Goal: Task Accomplishment & Management: Manage account settings

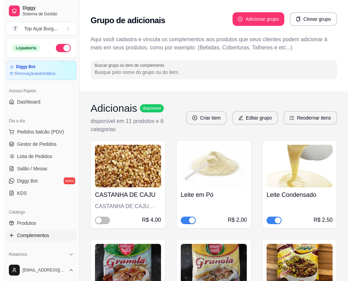
scroll to position [4485, 0]
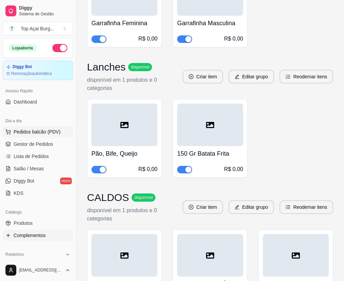
click at [34, 131] on span "Pedidos balcão (PDV)" at bounding box center [37, 131] width 47 height 7
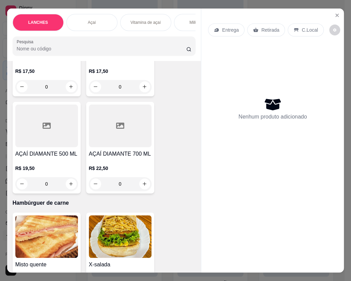
scroll to position [1255, 0]
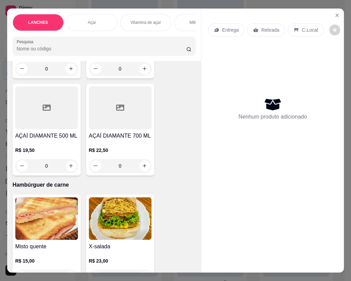
click at [229, 28] on p "Entrega" at bounding box center [230, 30] width 17 height 7
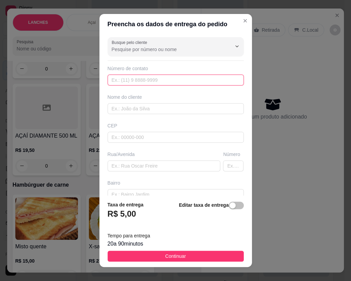
click at [144, 81] on input "text" at bounding box center [175, 79] width 136 height 11
type input "[PHONE_NUMBER]"
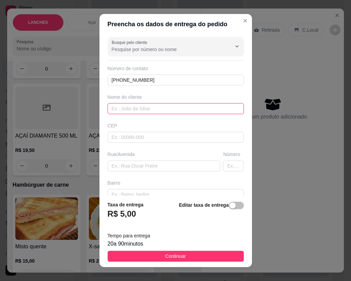
click at [132, 111] on input "text" at bounding box center [175, 108] width 136 height 11
type input "[PERSON_NAME]"
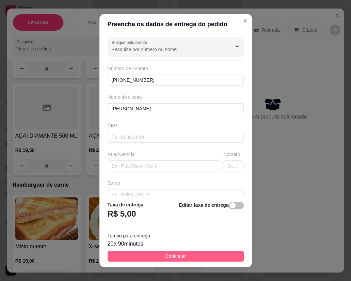
click at [131, 259] on button "Continuar" at bounding box center [175, 255] width 136 height 11
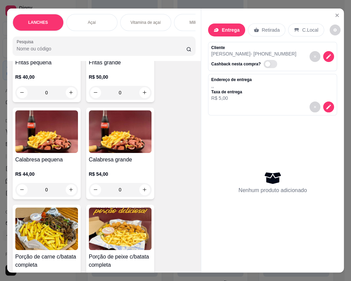
scroll to position [2468, 0]
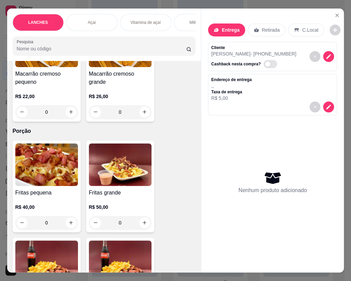
click at [140, 216] on div "0" at bounding box center [120, 223] width 63 height 14
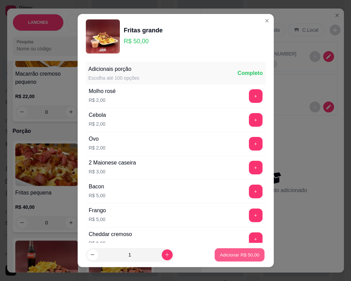
click at [215, 253] on button "Adicionar R$ 50,00" at bounding box center [240, 254] width 50 height 13
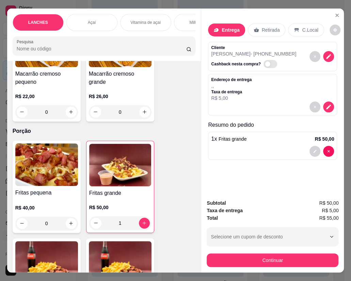
type input "1"
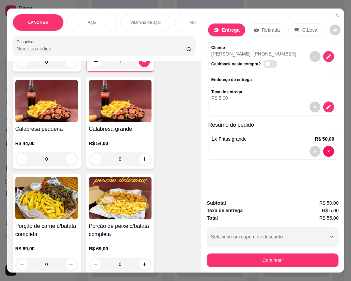
scroll to position [2641, 0]
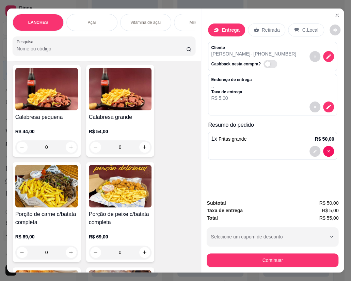
click at [140, 245] on div "0" at bounding box center [120, 252] width 63 height 14
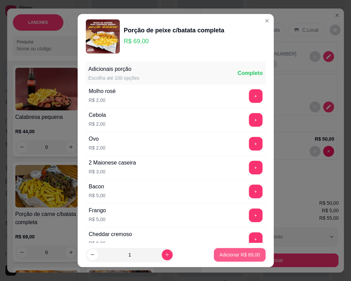
click at [215, 260] on button "Adicionar R$ 69,00" at bounding box center [239, 255] width 51 height 14
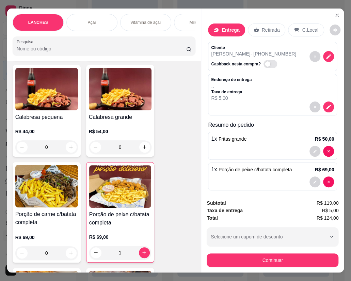
type input "1"
click at [323, 52] on button "decrease-product-quantity" at bounding box center [328, 56] width 11 height 11
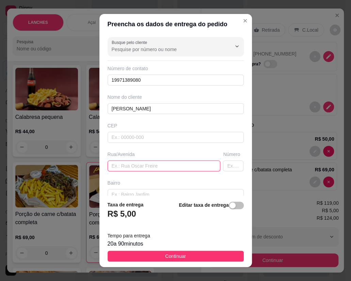
click at [130, 167] on input "text" at bounding box center [163, 165] width 113 height 11
paste input "[STREET_ADDRESS][PERSON_NAME]"
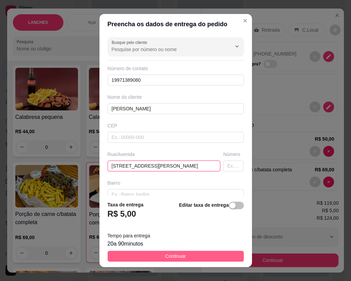
type input "[STREET_ADDRESS][PERSON_NAME]"
click at [165, 256] on span "Continuar" at bounding box center [175, 255] width 21 height 7
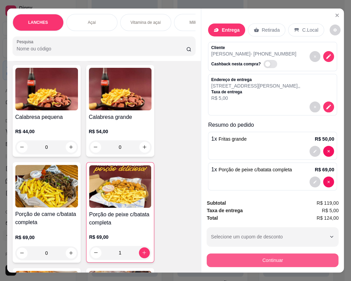
click at [260, 255] on button "Continuar" at bounding box center [272, 260] width 132 height 14
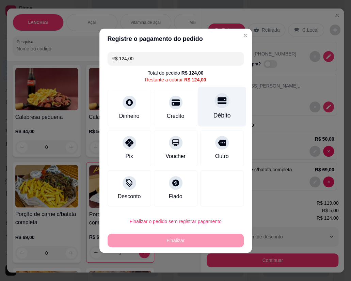
click at [213, 115] on div "Débito" at bounding box center [221, 115] width 17 height 9
type input "R$ 0,00"
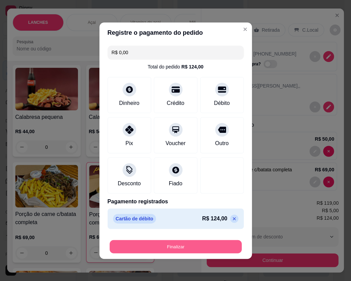
click at [188, 247] on button "Finalizar" at bounding box center [176, 245] width 132 height 13
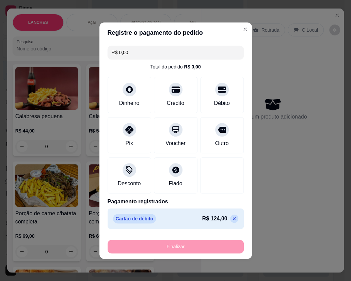
type input "0"
type input "-R$ 124,00"
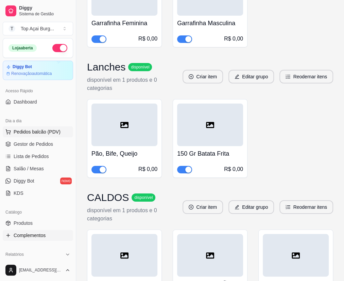
click at [40, 133] on span "Pedidos balcão (PDV)" at bounding box center [37, 131] width 47 height 7
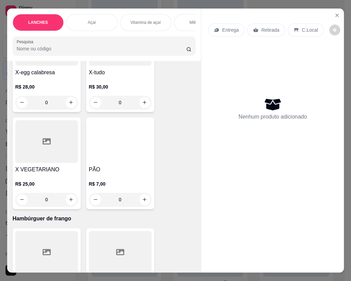
scroll to position [1732, 0]
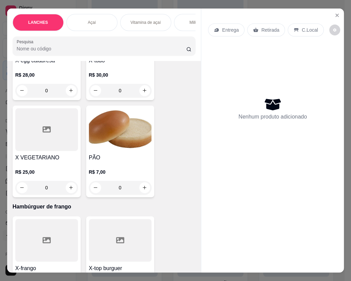
click at [142, 183] on div "0" at bounding box center [120, 188] width 63 height 14
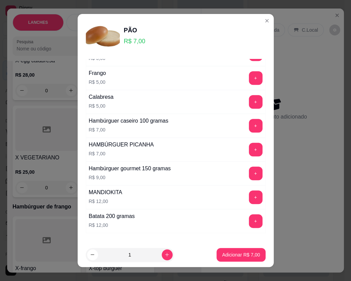
scroll to position [299, 0]
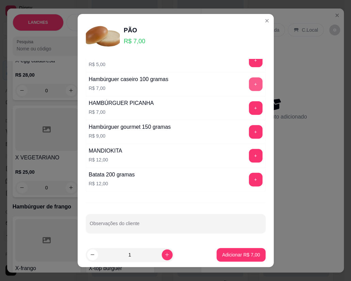
click at [249, 84] on button "+" at bounding box center [256, 84] width 14 height 14
click at [228, 250] on button "Adicionar R$ 14,00" at bounding box center [239, 255] width 51 height 14
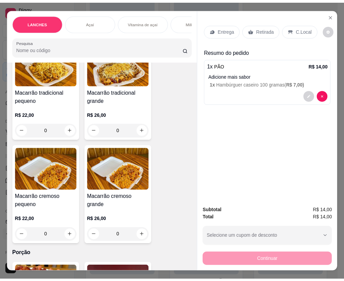
scroll to position [2338, 0]
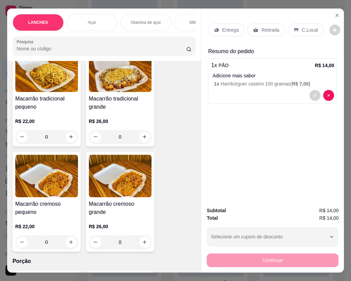
click at [140, 130] on div "0" at bounding box center [120, 137] width 63 height 14
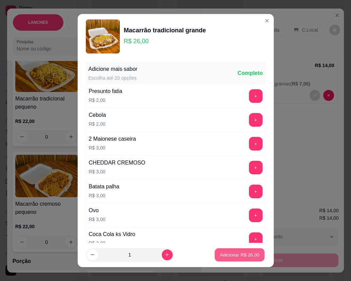
click at [215, 254] on button "Adicionar R$ 26,00" at bounding box center [240, 254] width 50 height 13
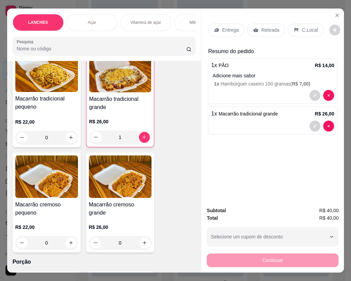
type input "1"
click at [67, 236] on div "0" at bounding box center [46, 243] width 63 height 14
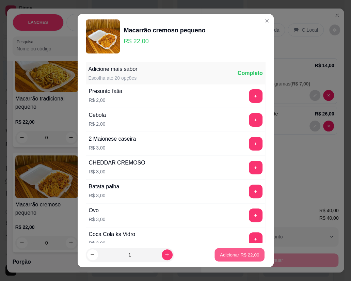
click at [222, 254] on p "Adicionar R$ 22,00" at bounding box center [239, 254] width 39 height 6
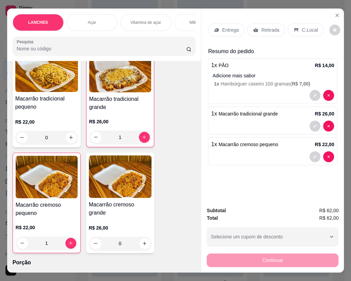
type input "1"
click at [214, 28] on icon at bounding box center [216, 30] width 4 height 4
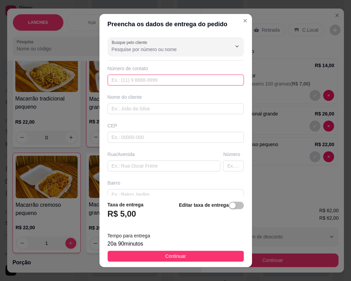
click at [170, 79] on input "text" at bounding box center [175, 79] width 136 height 11
type input "[PHONE_NUMBER]"
click at [125, 90] on div "Busque pelo cliente Número de contato [PHONE_NUMBER] Nome do cliente CEP Rua/[G…" at bounding box center [175, 114] width 152 height 161
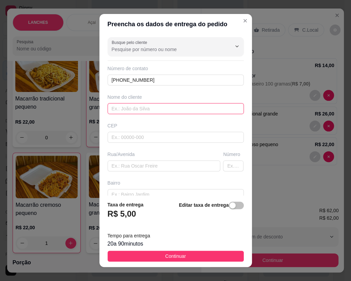
click at [115, 111] on input "text" at bounding box center [175, 108] width 136 height 11
type input "[PERSON_NAME]"
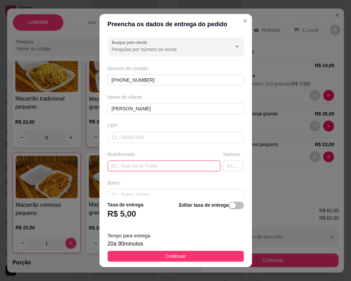
click at [120, 167] on input "text" at bounding box center [163, 165] width 113 height 11
paste input "[STREET_ADDRESS][PERSON_NAME]"
type input "[STREET_ADDRESS][PERSON_NAME]"
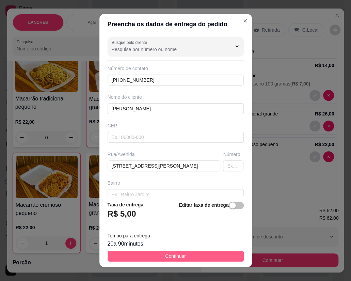
click at [140, 256] on button "Continuar" at bounding box center [175, 255] width 136 height 11
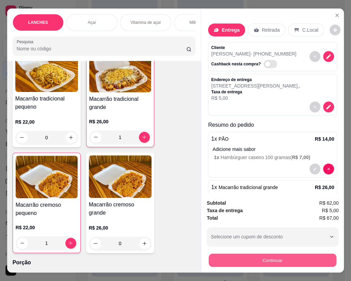
click at [237, 253] on button "Continuar" at bounding box center [273, 259] width 128 height 13
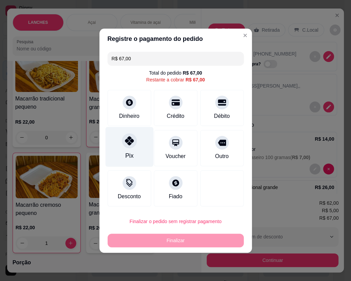
click at [136, 145] on div "Pix" at bounding box center [129, 147] width 48 height 40
type input "R$ 0,00"
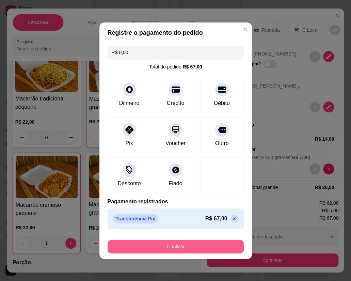
click at [183, 252] on button "Finalizar" at bounding box center [175, 246] width 136 height 14
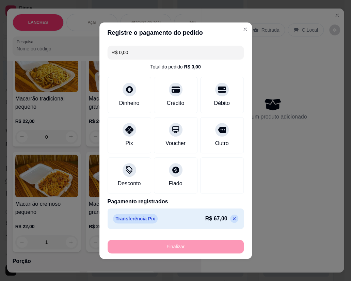
type input "0"
type input "-R$ 67,00"
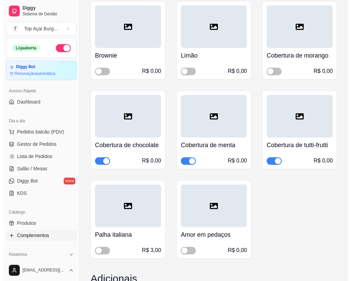
scroll to position [2990, 0]
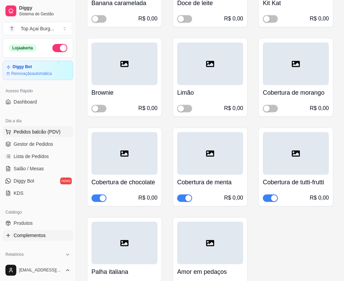
click at [32, 136] on button "Pedidos balcão (PDV)" at bounding box center [38, 131] width 70 height 11
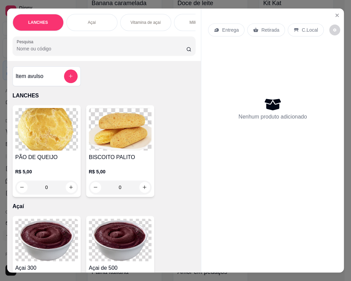
click at [218, 26] on div "Entrega" at bounding box center [226, 29] width 36 height 13
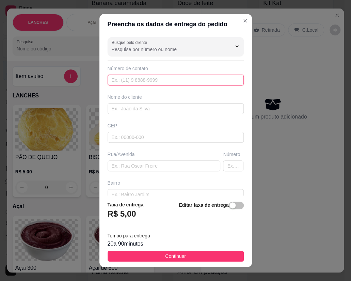
click at [134, 80] on input "text" at bounding box center [175, 79] width 136 height 11
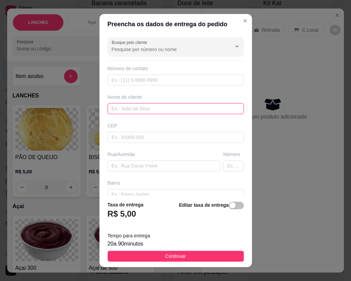
click at [156, 109] on input "text" at bounding box center [175, 108] width 136 height 11
type input "vitor"
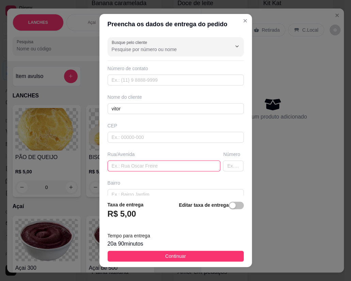
click at [182, 164] on input "text" at bounding box center [163, 165] width 113 height 11
type input "[STREET_ADDRESS][PERSON_NAME]"
click at [168, 259] on span "Continuar" at bounding box center [175, 255] width 21 height 7
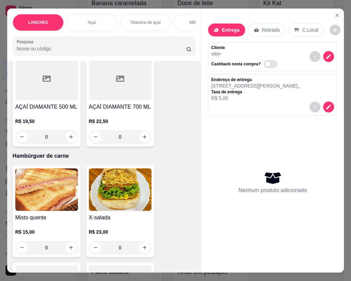
scroll to position [1342, 0]
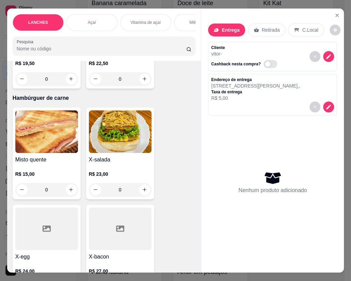
click at [139, 184] on div "0" at bounding box center [120, 190] width 63 height 14
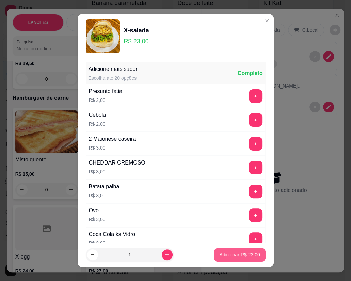
click at [219, 253] on p "Adicionar R$ 23,00" at bounding box center [239, 254] width 40 height 7
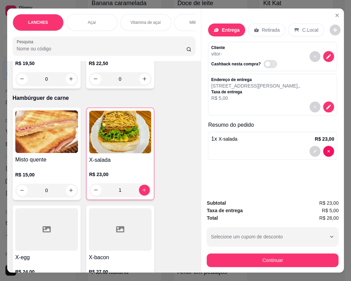
type input "1"
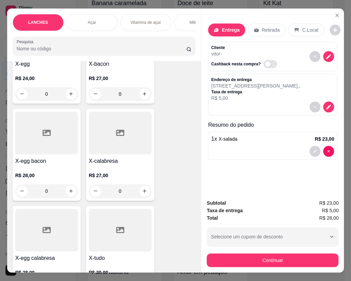
scroll to position [1515, 0]
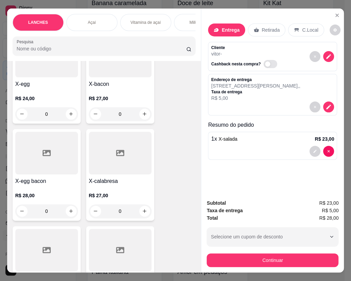
click at [139, 108] on div "0" at bounding box center [120, 114] width 63 height 14
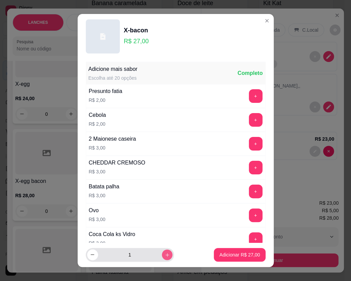
click at [164, 254] on icon "increase-product-quantity" at bounding box center [166, 254] width 5 height 5
type input "2"
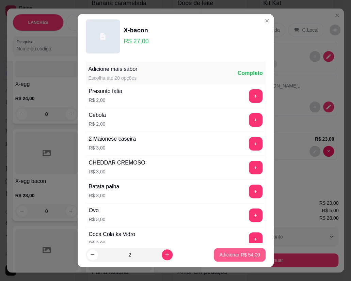
click at [222, 250] on button "Adicionar R$ 54,00" at bounding box center [239, 255] width 51 height 14
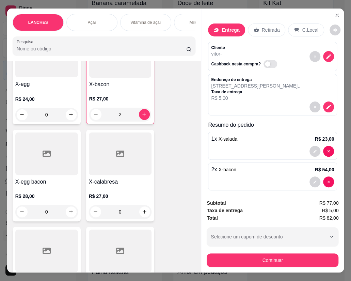
type input "2"
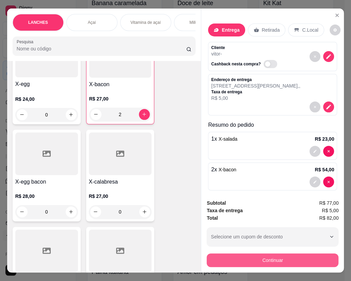
click at [219, 253] on button "Continuar" at bounding box center [272, 260] width 132 height 14
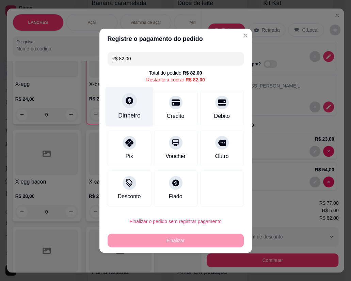
click at [120, 100] on div "Dinheiro" at bounding box center [129, 106] width 48 height 40
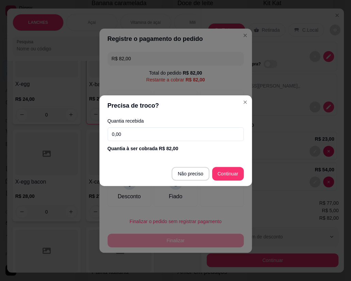
click at [138, 140] on input "0,00" at bounding box center [175, 134] width 136 height 14
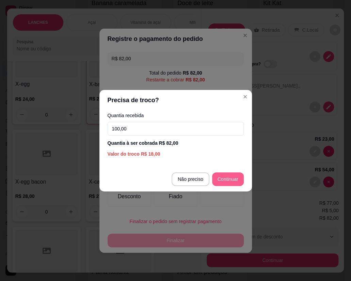
type input "100,00"
type input "R$ 0,00"
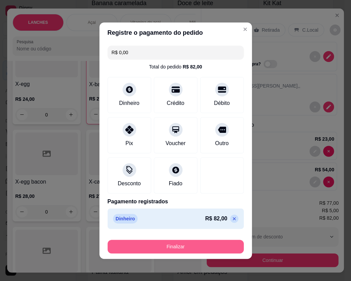
click at [182, 245] on button "Finalizar" at bounding box center [175, 246] width 136 height 14
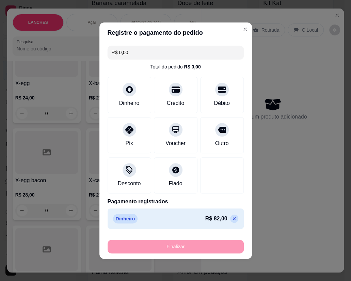
type input "0"
type input "-R$ 82,00"
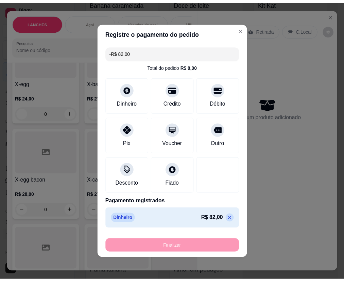
scroll to position [1515, 0]
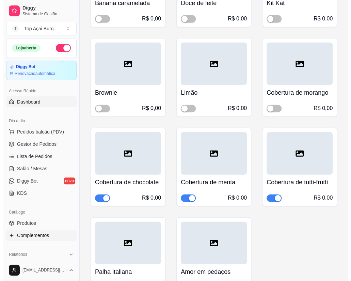
scroll to position [2844, 0]
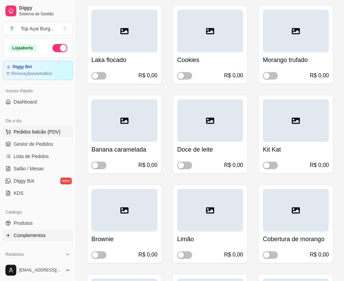
click at [44, 127] on button "Pedidos balcão (PDV)" at bounding box center [38, 131] width 70 height 11
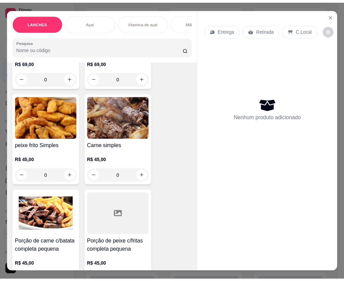
scroll to position [2728, 0]
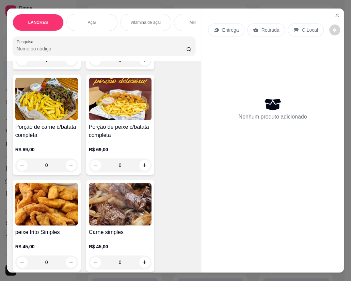
click at [140, 158] on div "0" at bounding box center [120, 165] width 63 height 14
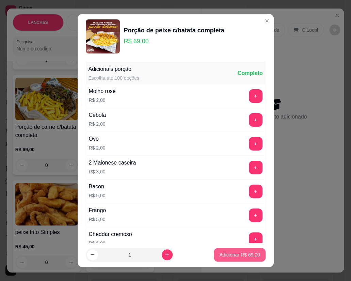
click at [222, 252] on p "Adicionar R$ 69,00" at bounding box center [239, 254] width 40 height 7
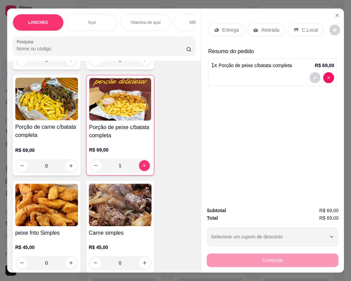
type input "1"
click at [231, 27] on p "Entrega" at bounding box center [230, 30] width 17 height 7
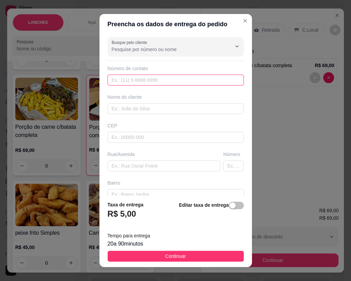
click at [144, 80] on input "text" at bounding box center [175, 79] width 136 height 11
type input "[PHONE_NUMBER]"
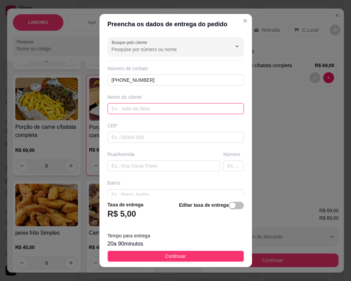
click at [152, 112] on input "text" at bounding box center [175, 108] width 136 height 11
type input "[PERSON_NAME]"
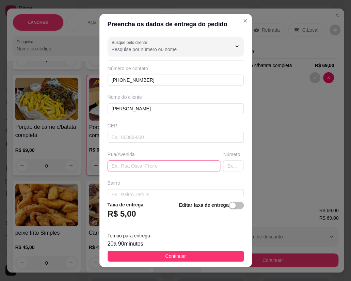
click at [128, 170] on input "text" at bounding box center [163, 165] width 113 height 11
paste input "[STREET_ADDRESS]"
type input "[STREET_ADDRESS]"
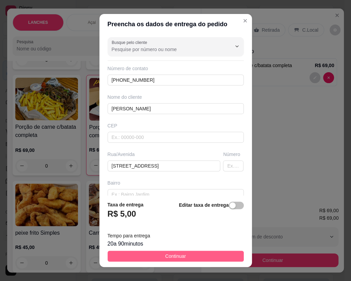
click at [159, 259] on button "Continuar" at bounding box center [175, 255] width 136 height 11
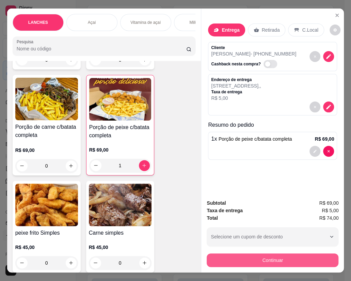
click at [270, 256] on button "Continuar" at bounding box center [272, 260] width 132 height 14
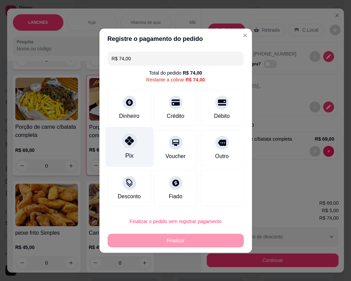
click at [132, 154] on div "Pix" at bounding box center [129, 147] width 48 height 40
type input "R$ 0,00"
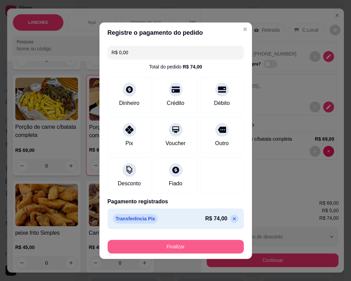
click at [160, 245] on button "Finalizar" at bounding box center [175, 246] width 136 height 14
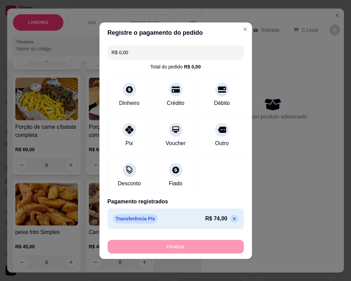
type input "0"
type input "-R$ 74,00"
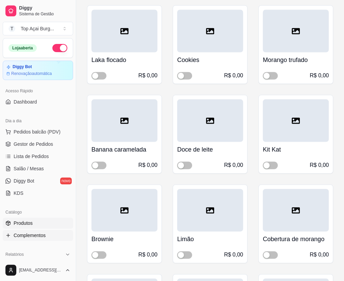
click at [29, 225] on span "Produtos" at bounding box center [23, 222] width 19 height 7
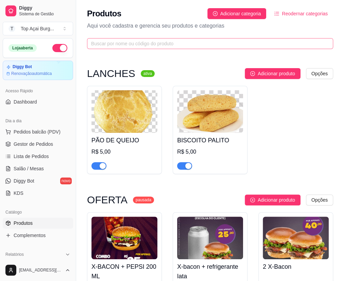
click at [117, 39] on span at bounding box center [210, 43] width 246 height 11
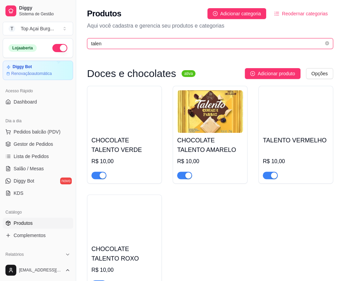
type input "talen"
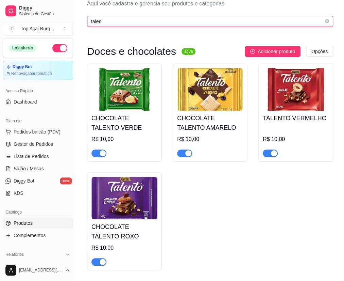
scroll to position [47, 0]
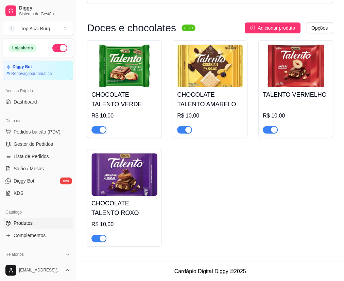
click at [128, 100] on h4 "CHOCOLATE TALENTO VERDE" at bounding box center [124, 99] width 66 height 19
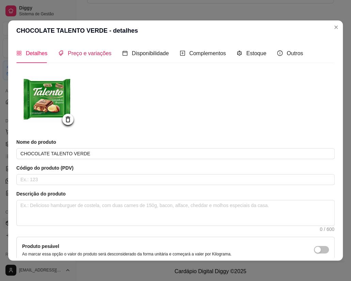
click at [71, 53] on span "Preço e variações" at bounding box center [90, 53] width 44 height 6
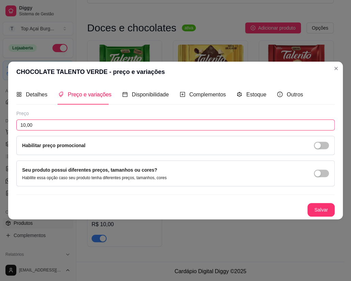
click at [44, 124] on input "10,00" at bounding box center [175, 124] width 318 height 11
drag, startPoint x: 44, startPoint y: 124, endPoint x: 1, endPoint y: 135, distance: 43.4
click at [16, 130] on input "10,00" at bounding box center [175, 124] width 318 height 11
type input "12,00"
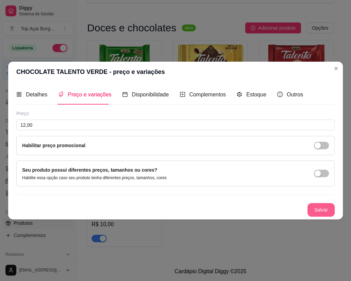
click at [327, 208] on button "Salvar" at bounding box center [320, 210] width 27 height 14
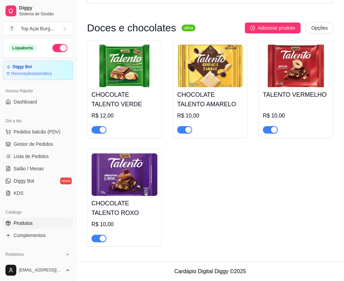
click at [195, 99] on h4 "CHOCOLATE TALENTO AMARELO" at bounding box center [210, 99] width 66 height 19
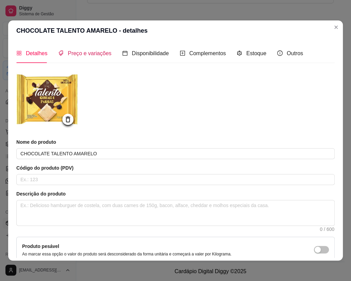
click at [80, 55] on span "Preço e variações" at bounding box center [90, 53] width 44 height 6
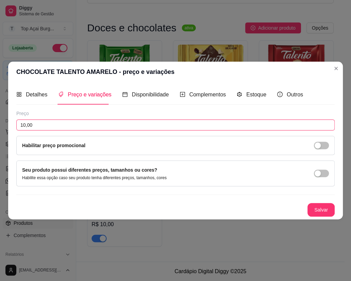
click at [51, 124] on input "10,00" at bounding box center [175, 124] width 318 height 11
type input "12,00"
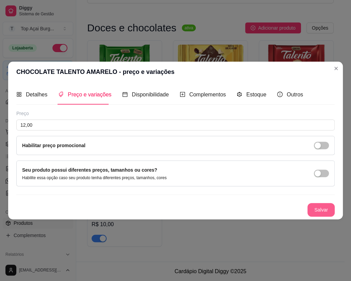
click at [313, 209] on button "Salvar" at bounding box center [320, 210] width 27 height 14
click at [310, 214] on button "Salvar" at bounding box center [320, 210] width 27 height 14
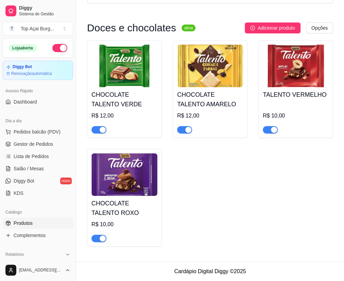
click at [263, 87] on img at bounding box center [296, 66] width 66 height 43
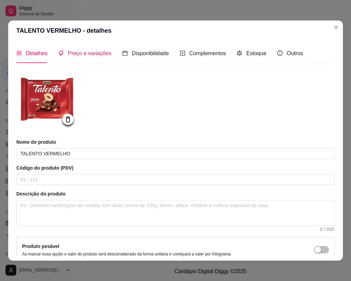
click at [79, 53] on span "Preço e variações" at bounding box center [90, 53] width 44 height 6
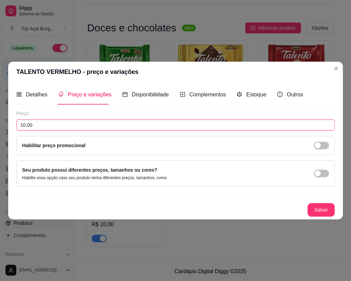
click at [47, 121] on input "10,00" at bounding box center [175, 124] width 318 height 11
type input "12,00"
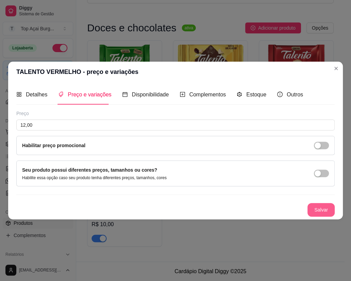
click at [309, 214] on button "Salvar" at bounding box center [320, 210] width 27 height 14
click at [330, 211] on button "Salvar" at bounding box center [320, 210] width 27 height 14
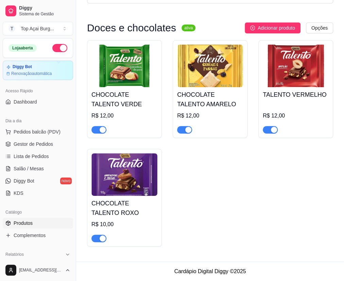
click at [157, 197] on div "CHOCOLATE TALENTO ROXO R$ 10,00" at bounding box center [124, 219] width 66 height 46
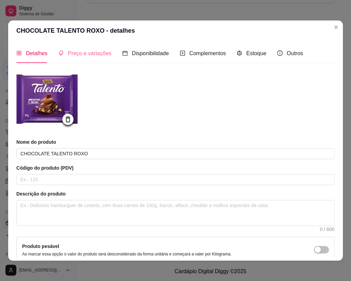
click at [76, 59] on div "Preço e variações" at bounding box center [84, 53] width 53 height 19
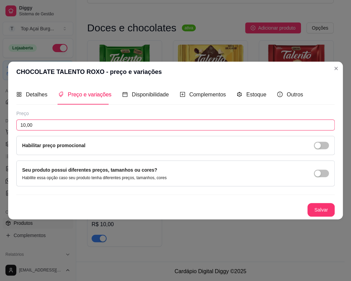
click at [66, 127] on input "10,00" at bounding box center [175, 124] width 318 height 11
type input "12,00"
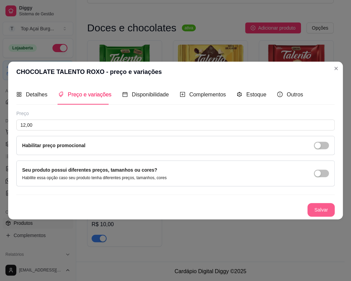
click at [308, 210] on button "Salvar" at bounding box center [320, 210] width 27 height 14
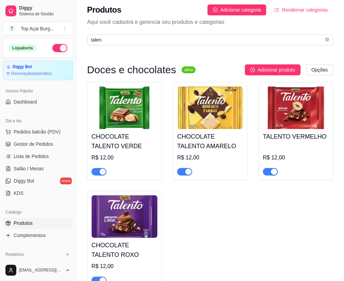
scroll to position [0, 0]
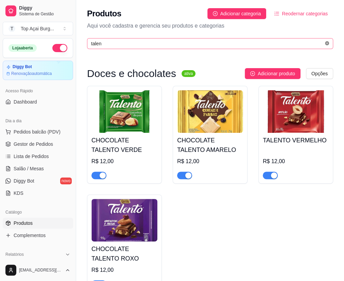
click at [329, 43] on icon "close-circle" at bounding box center [327, 43] width 4 height 4
